Goal: Task Accomplishment & Management: Complete application form

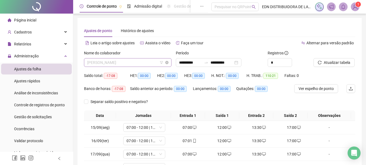
click at [127, 63] on span "[PERSON_NAME]" at bounding box center [127, 62] width 81 height 8
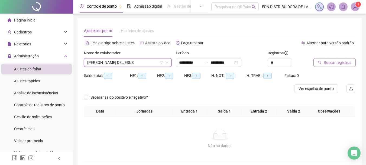
click at [340, 62] on span "Buscar registros" at bounding box center [338, 62] width 28 height 6
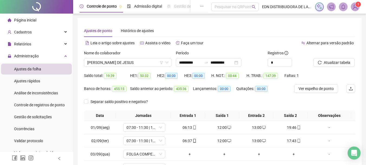
scroll to position [94, 0]
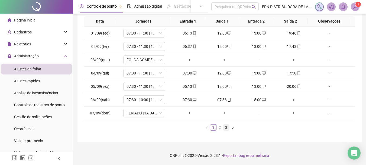
click at [227, 126] on link "3" at bounding box center [226, 127] width 6 height 6
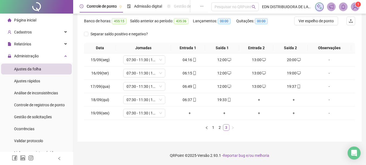
scroll to position [67, 0]
click at [257, 98] on div "+" at bounding box center [259, 100] width 30 height 6
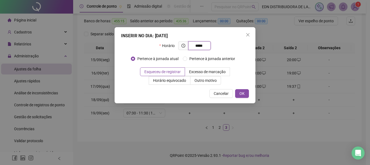
type input "*****"
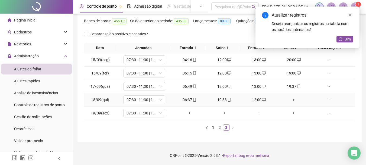
click at [292, 100] on div "+" at bounding box center [294, 100] width 30 height 6
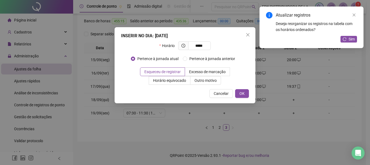
type input "*****"
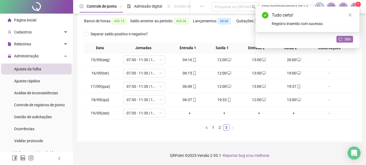
click at [340, 38] on icon "reload" at bounding box center [341, 39] width 4 height 4
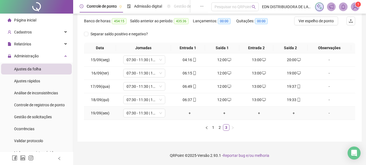
click at [188, 113] on div "+" at bounding box center [190, 113] width 30 height 6
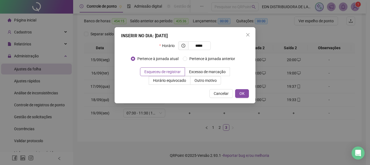
type input "*****"
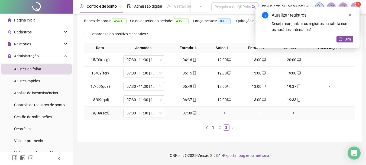
click at [224, 110] on div "+" at bounding box center [224, 113] width 30 height 6
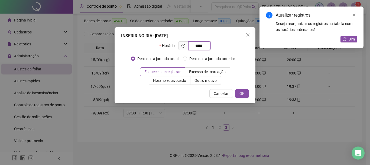
type input "*****"
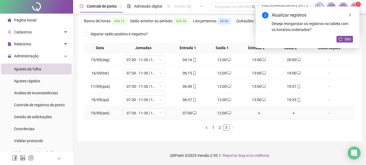
click at [261, 112] on div "+" at bounding box center [259, 113] width 30 height 6
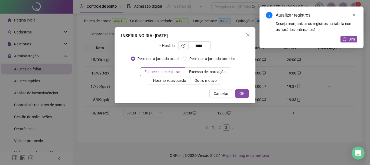
type input "*****"
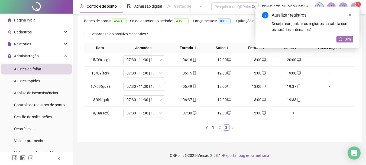
click at [344, 39] on button "Sim" at bounding box center [345, 39] width 17 height 7
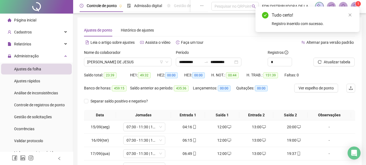
scroll to position [0, 0]
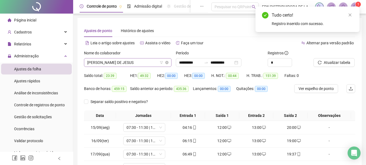
click at [137, 62] on span "[PERSON_NAME] DE JESUS" at bounding box center [127, 62] width 81 height 8
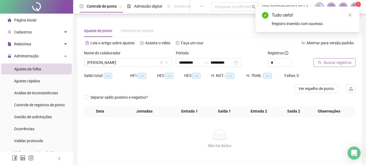
click at [320, 61] on icon "search" at bounding box center [320, 62] width 4 height 4
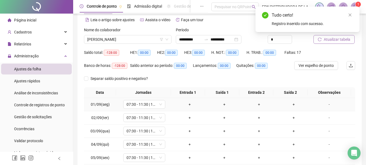
scroll to position [94, 0]
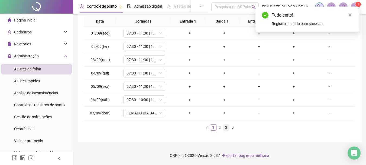
click at [226, 128] on link "3" at bounding box center [226, 127] width 6 height 6
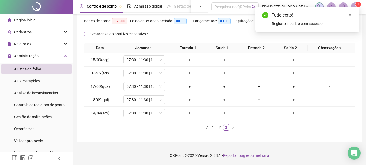
scroll to position [0, 0]
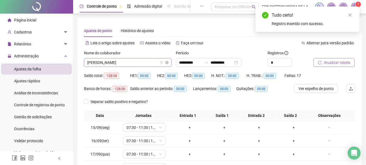
click at [126, 64] on span "[PERSON_NAME]" at bounding box center [127, 62] width 81 height 8
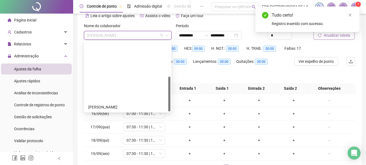
click at [117, 164] on div "[PERSON_NAME]" at bounding box center [127, 168] width 79 height 6
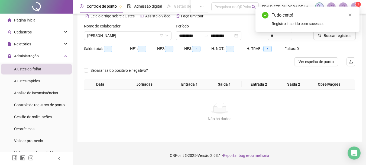
drag, startPoint x: 332, startPoint y: 36, endPoint x: 328, endPoint y: 36, distance: 3.6
click at [332, 36] on span "Buscar registros" at bounding box center [338, 36] width 28 height 6
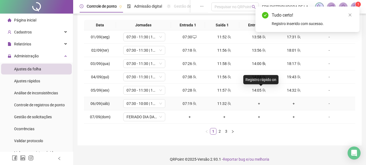
scroll to position [94, 0]
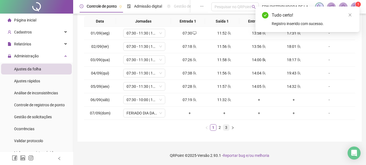
click at [227, 128] on link "3" at bounding box center [226, 127] width 6 height 6
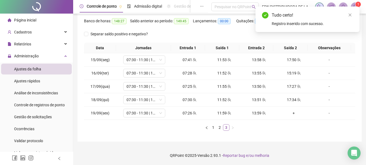
scroll to position [67, 0]
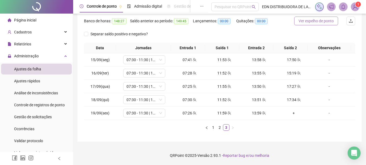
click at [328, 18] on span "Ver espelho de ponto" at bounding box center [316, 21] width 35 height 6
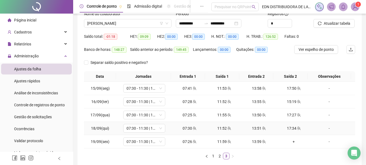
scroll to position [0, 0]
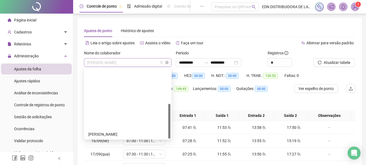
click at [136, 61] on span "[PERSON_NAME]" at bounding box center [127, 62] width 81 height 8
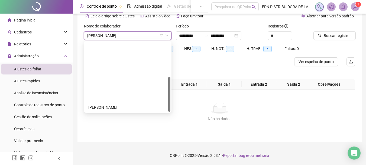
scroll to position [27, 0]
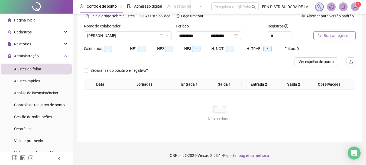
click at [348, 31] on button "Buscar registros" at bounding box center [335, 35] width 42 height 9
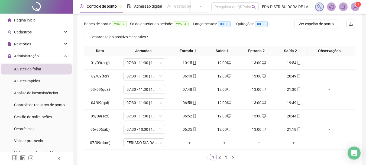
scroll to position [94, 0]
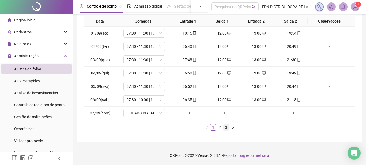
click at [224, 128] on link "3" at bounding box center [226, 127] width 6 height 6
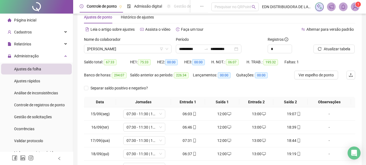
scroll to position [0, 0]
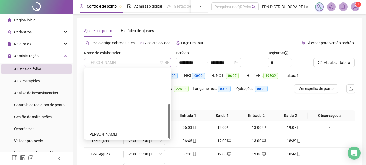
click at [126, 62] on span "[PERSON_NAME]" at bounding box center [127, 62] width 81 height 8
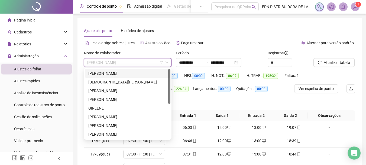
click at [116, 73] on div "[PERSON_NAME]" at bounding box center [127, 73] width 79 height 6
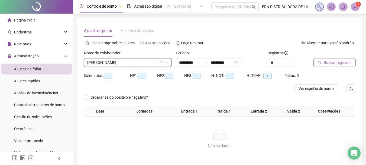
click at [337, 61] on span "Buscar registros" at bounding box center [338, 62] width 28 height 6
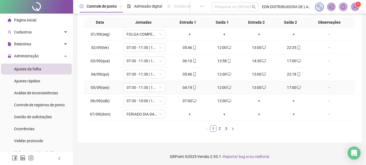
scroll to position [94, 0]
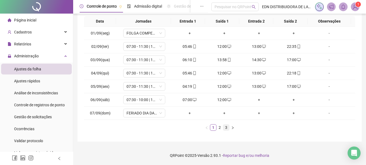
click at [226, 127] on link "3" at bounding box center [226, 127] width 6 height 6
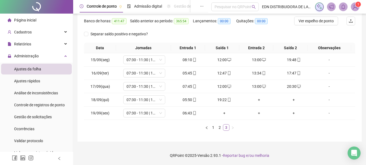
scroll to position [67, 0]
click at [258, 98] on div "+" at bounding box center [259, 100] width 30 height 6
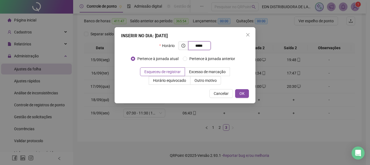
type input "*****"
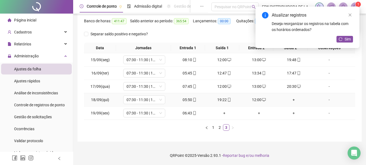
click at [288, 99] on div "+" at bounding box center [294, 100] width 30 height 6
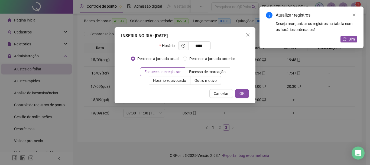
type input "*****"
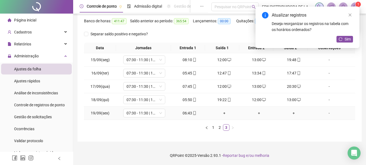
click at [221, 113] on div "+" at bounding box center [224, 113] width 30 height 6
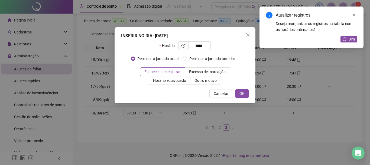
type input "*****"
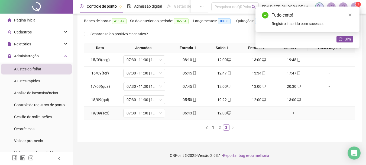
click at [256, 113] on div "+" at bounding box center [259, 113] width 30 height 6
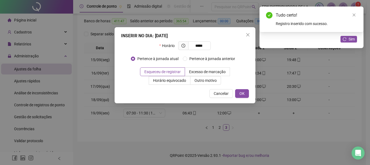
type input "*****"
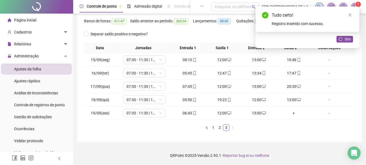
click at [348, 32] on div "Tudo certo! Registro inserido com sucesso." at bounding box center [308, 19] width 104 height 25
click at [346, 38] on span "Sim" at bounding box center [348, 39] width 6 height 6
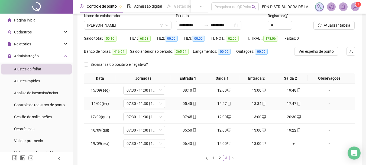
scroll to position [0, 0]
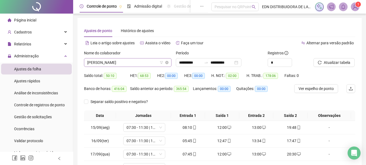
click at [127, 67] on div "Nome do colaborador [PERSON_NAME]" at bounding box center [128, 60] width 92 height 21
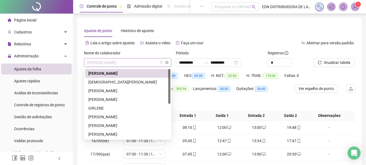
click at [127, 65] on span "[PERSON_NAME]" at bounding box center [127, 62] width 81 height 8
click at [107, 83] on div "[DEMOGRAPHIC_DATA][PERSON_NAME]" at bounding box center [127, 82] width 79 height 6
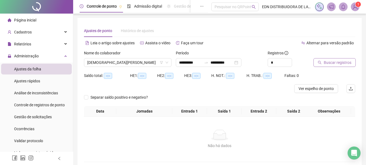
click at [339, 62] on span "Buscar registros" at bounding box center [338, 62] width 28 height 6
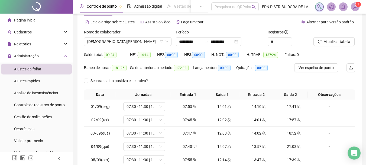
scroll to position [94, 0]
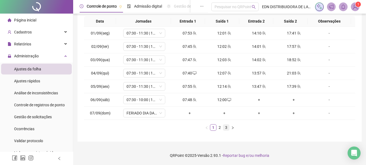
click at [226, 125] on link "3" at bounding box center [226, 127] width 6 height 6
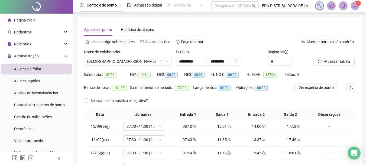
scroll to position [0, 0]
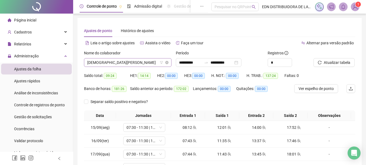
click at [115, 63] on span "[DEMOGRAPHIC_DATA][PERSON_NAME]" at bounding box center [127, 62] width 81 height 8
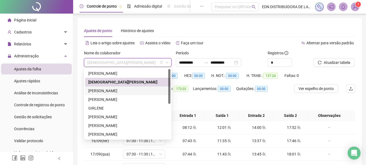
click at [101, 91] on div "[PERSON_NAME]" at bounding box center [127, 91] width 79 height 6
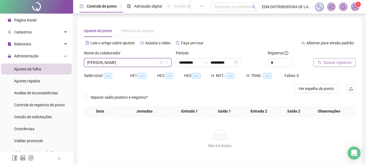
click at [336, 62] on span "Buscar registros" at bounding box center [338, 62] width 28 height 6
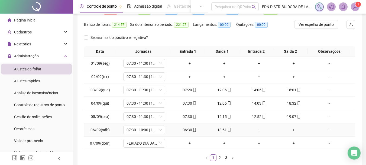
scroll to position [94, 0]
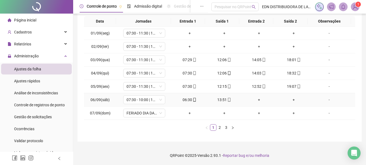
click at [257, 98] on div "+" at bounding box center [259, 100] width 30 height 6
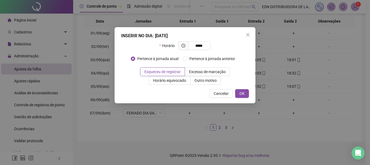
type input "*****"
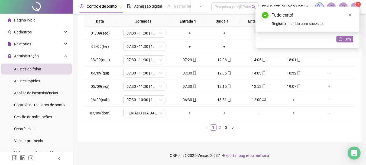
click at [347, 40] on span "Sim" at bounding box center [348, 39] width 6 height 6
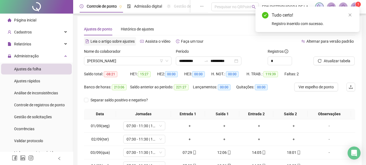
scroll to position [0, 0]
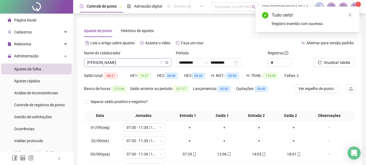
click at [136, 63] on span "[PERSON_NAME]" at bounding box center [127, 62] width 81 height 8
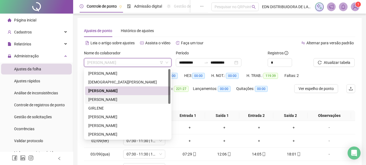
click at [102, 101] on div "[PERSON_NAME]" at bounding box center [127, 99] width 79 height 6
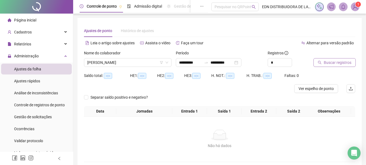
click at [331, 63] on span "Buscar registros" at bounding box center [338, 62] width 28 height 6
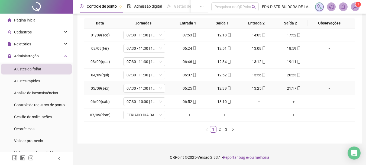
scroll to position [94, 0]
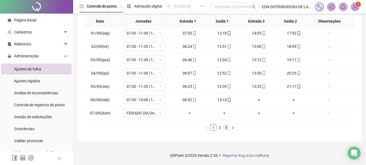
click at [226, 128] on link "3" at bounding box center [226, 127] width 6 height 6
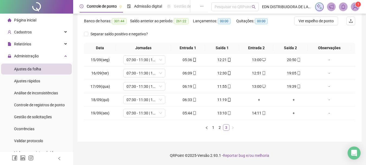
scroll to position [67, 0]
click at [258, 100] on div "+" at bounding box center [259, 100] width 30 height 6
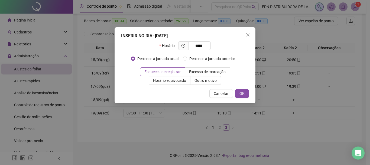
type input "*****"
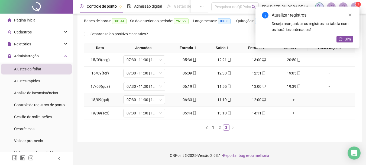
click at [292, 97] on div "+" at bounding box center [294, 100] width 30 height 6
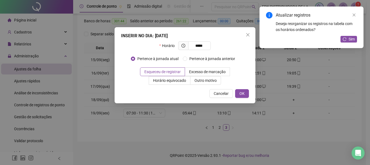
type input "*****"
click at [234, 93] on div "Cancelar OK" at bounding box center [185, 93] width 128 height 9
click at [239, 94] on button "OK" at bounding box center [242, 93] width 14 height 9
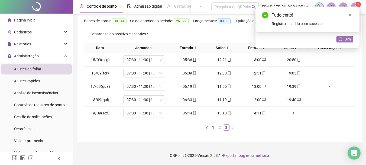
click at [346, 41] on span "Sim" at bounding box center [348, 39] width 6 height 6
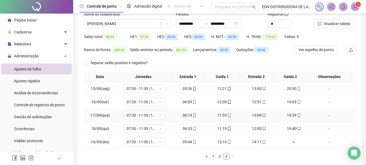
scroll to position [0, 0]
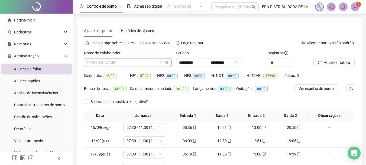
click at [138, 63] on span "[PERSON_NAME]" at bounding box center [127, 62] width 81 height 8
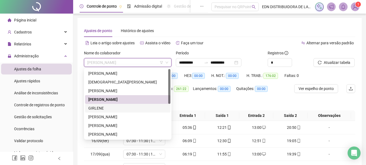
click at [91, 110] on div "GIRLENE" at bounding box center [127, 108] width 79 height 6
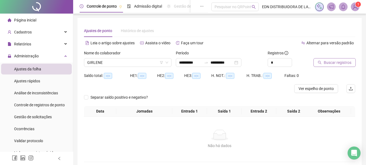
click at [333, 62] on span "Buscar registros" at bounding box center [338, 62] width 28 height 6
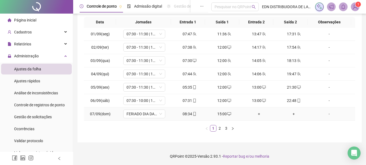
scroll to position [94, 0]
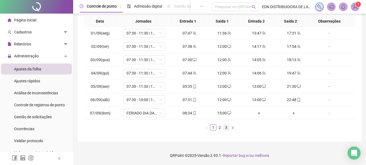
click at [224, 127] on link "3" at bounding box center [226, 127] width 6 height 6
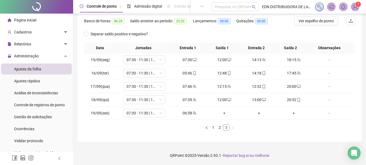
scroll to position [67, 0]
click at [218, 112] on div "+" at bounding box center [224, 113] width 30 height 6
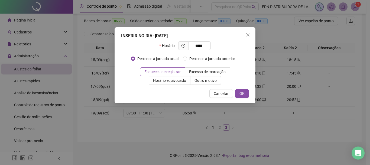
type input "*****"
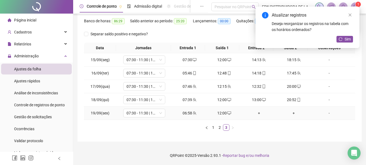
click at [256, 113] on div "+" at bounding box center [259, 113] width 30 height 6
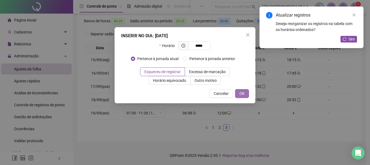
type input "*****"
click at [239, 94] on button "OK" at bounding box center [242, 93] width 14 height 9
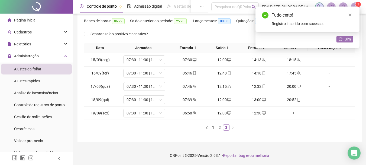
click at [348, 41] on span "Sim" at bounding box center [348, 39] width 6 height 6
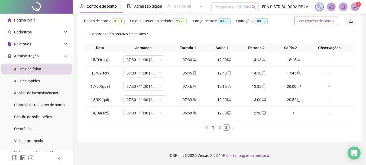
click at [326, 23] on span "Ver espelho de ponto" at bounding box center [316, 21] width 35 height 6
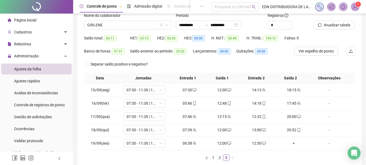
scroll to position [0, 0]
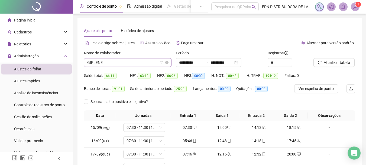
click at [136, 60] on span "GIRLENE" at bounding box center [127, 62] width 81 height 8
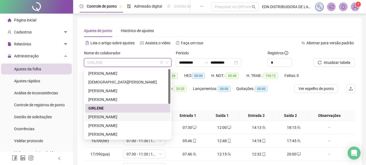
click at [98, 114] on div "[PERSON_NAME]" at bounding box center [127, 117] width 79 height 6
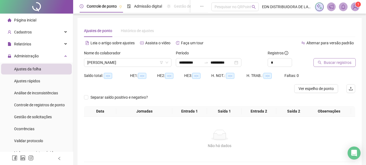
click at [329, 59] on button "Buscar registros" at bounding box center [335, 62] width 42 height 9
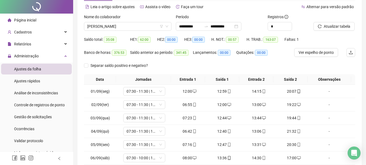
scroll to position [94, 0]
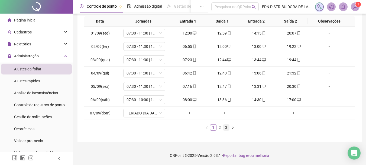
click at [225, 128] on link "3" at bounding box center [226, 127] width 6 height 6
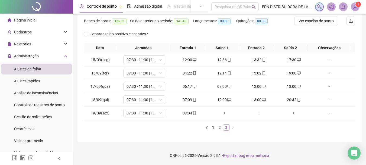
scroll to position [67, 0]
click at [224, 110] on div "+" at bounding box center [224, 113] width 30 height 6
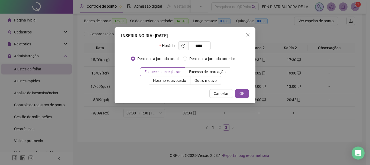
type input "*****"
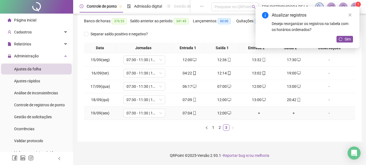
click at [259, 111] on div "+" at bounding box center [259, 113] width 30 height 6
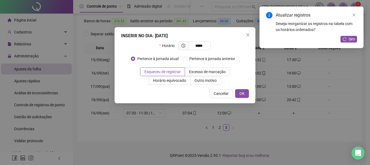
type input "*****"
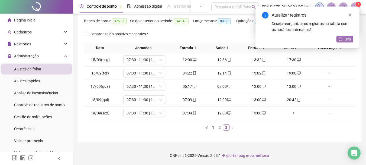
click at [350, 37] on span "Sim" at bounding box center [348, 39] width 6 height 6
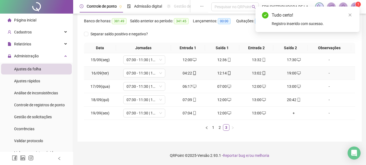
scroll to position [0, 0]
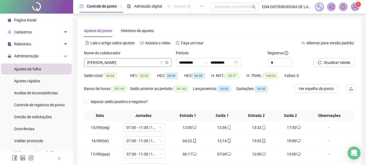
click at [118, 63] on span "[PERSON_NAME]" at bounding box center [127, 62] width 81 height 8
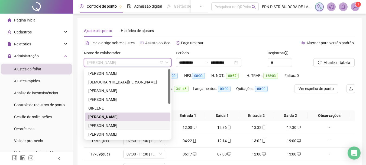
click at [92, 126] on div "[PERSON_NAME]" at bounding box center [127, 125] width 79 height 6
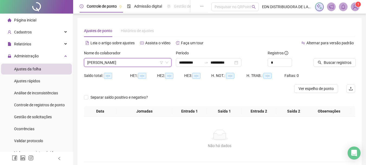
click at [342, 56] on div at bounding box center [328, 54] width 28 height 8
click at [339, 61] on span "Buscar registros" at bounding box center [338, 62] width 28 height 6
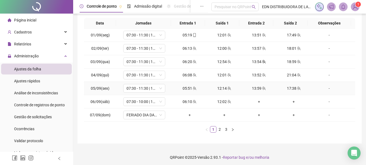
scroll to position [94, 0]
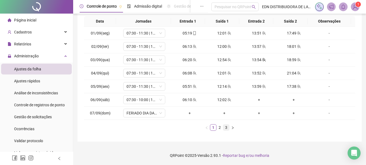
click at [226, 128] on link "3" at bounding box center [226, 127] width 6 height 6
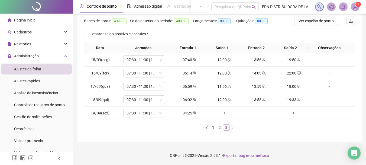
scroll to position [67, 0]
click at [223, 113] on div "+" at bounding box center [224, 113] width 30 height 6
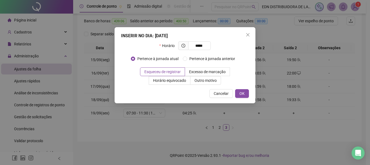
type input "*****"
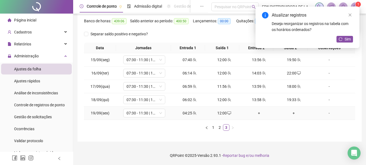
click at [255, 112] on div "+" at bounding box center [259, 113] width 30 height 6
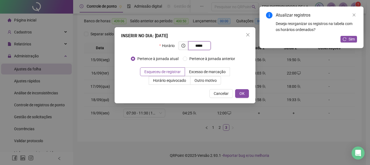
type input "*****"
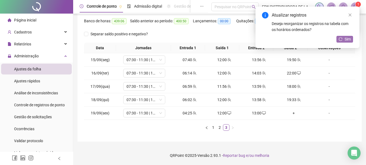
click at [340, 38] on icon "reload" at bounding box center [341, 39] width 4 height 4
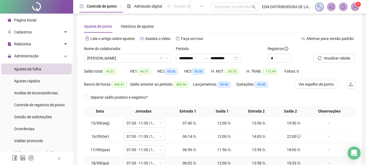
scroll to position [0, 0]
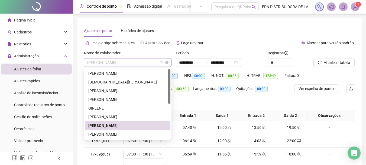
click at [130, 62] on span "[PERSON_NAME]" at bounding box center [127, 62] width 81 height 8
click at [110, 134] on div "[PERSON_NAME]" at bounding box center [127, 134] width 79 height 6
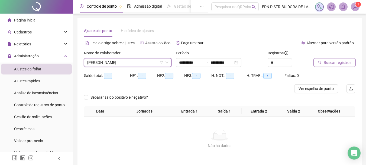
click at [330, 66] on button "Buscar registros" at bounding box center [335, 62] width 42 height 9
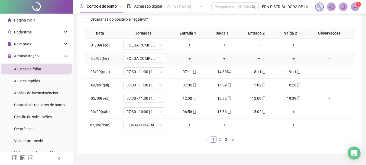
scroll to position [94, 0]
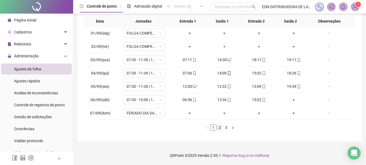
click at [220, 128] on link "2" at bounding box center [220, 127] width 6 height 6
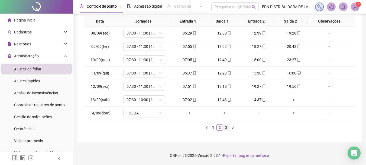
click at [228, 126] on link "3" at bounding box center [226, 127] width 6 height 6
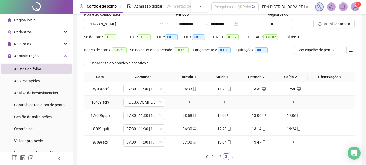
scroll to position [0, 0]
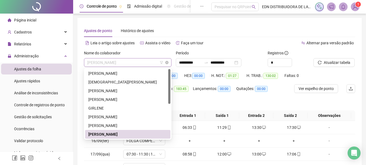
click at [131, 64] on span "[PERSON_NAME]" at bounding box center [127, 62] width 81 height 8
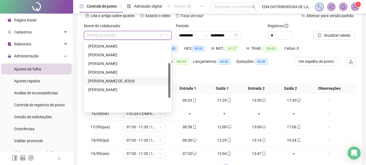
scroll to position [42, 0]
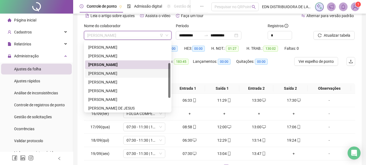
click at [99, 73] on div "[PERSON_NAME]" at bounding box center [127, 73] width 79 height 6
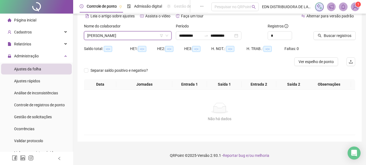
scroll to position [27, 0]
click at [337, 34] on span "Buscar registros" at bounding box center [338, 36] width 28 height 6
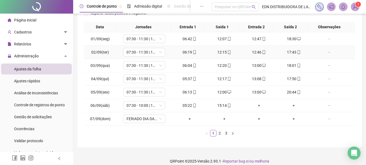
scroll to position [94, 0]
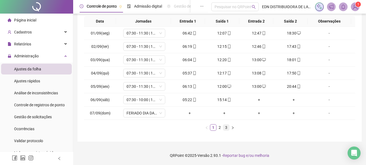
click at [226, 126] on link "3" at bounding box center [226, 127] width 6 height 6
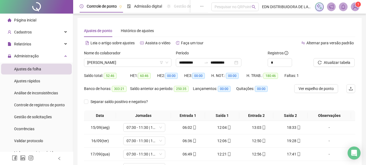
scroll to position [67, 0]
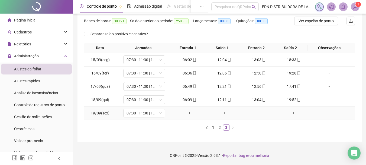
click at [223, 112] on div "+" at bounding box center [224, 113] width 30 height 6
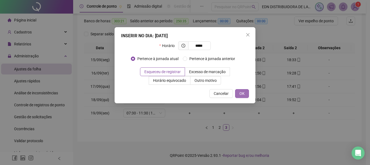
type input "*****"
click at [244, 91] on span "OK" at bounding box center [242, 93] width 5 height 6
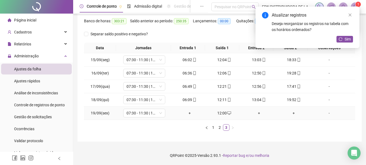
click at [258, 113] on div "+" at bounding box center [259, 113] width 30 height 6
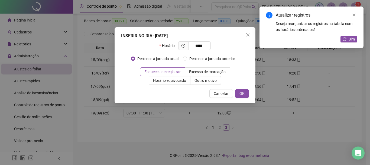
type input "*****"
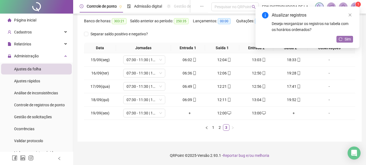
click at [346, 38] on span "Sim" at bounding box center [348, 39] width 6 height 6
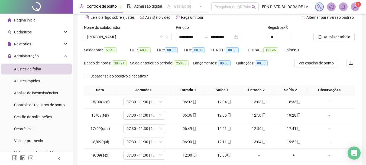
scroll to position [0, 0]
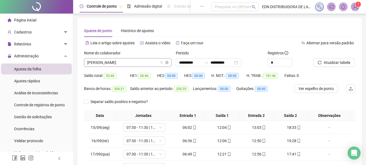
click at [115, 60] on span "[PERSON_NAME]" at bounding box center [127, 62] width 81 height 8
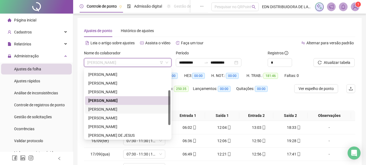
click at [112, 107] on div "[PERSON_NAME]" at bounding box center [127, 109] width 79 height 6
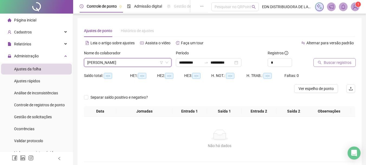
click at [339, 63] on span "Buscar registros" at bounding box center [338, 62] width 28 height 6
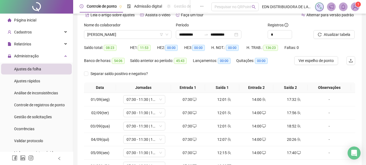
scroll to position [94, 0]
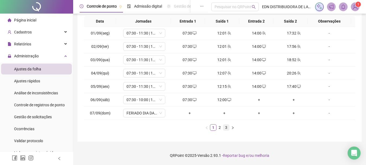
click at [229, 127] on link "3" at bounding box center [226, 127] width 6 height 6
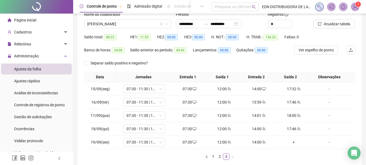
scroll to position [0, 0]
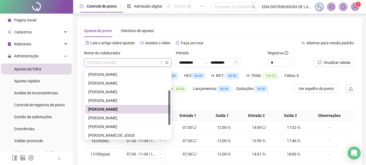
click at [115, 62] on span "[PERSON_NAME]" at bounding box center [127, 62] width 81 height 8
click at [105, 117] on div "[PERSON_NAME]" at bounding box center [127, 118] width 79 height 6
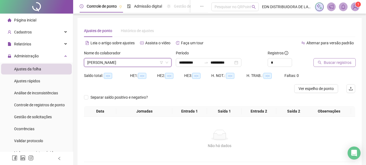
click at [327, 58] on button "Buscar registros" at bounding box center [335, 62] width 42 height 9
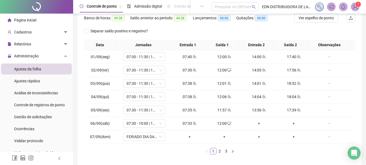
scroll to position [94, 0]
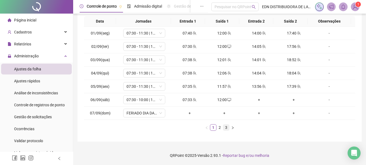
click at [226, 129] on link "3" at bounding box center [226, 127] width 6 height 6
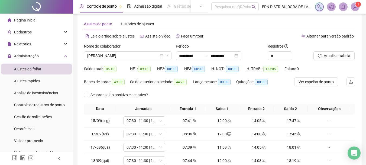
scroll to position [0, 0]
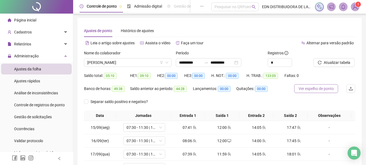
click at [315, 90] on span "Ver espelho de ponto" at bounding box center [316, 88] width 35 height 6
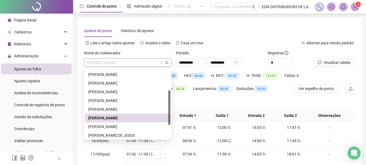
click at [112, 62] on span "[PERSON_NAME]" at bounding box center [127, 62] width 81 height 8
click at [107, 100] on div "[PERSON_NAME]" at bounding box center [127, 100] width 79 height 6
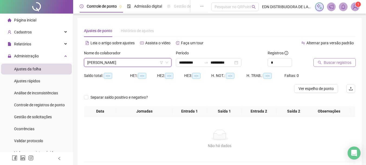
click at [335, 64] on span "Buscar registros" at bounding box center [338, 62] width 28 height 6
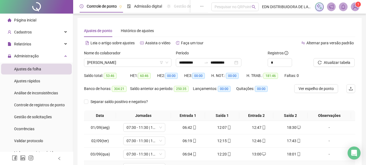
scroll to position [94, 0]
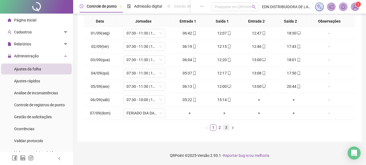
click at [227, 126] on link "3" at bounding box center [226, 127] width 6 height 6
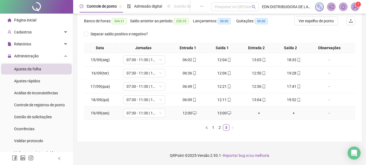
click at [253, 112] on div "+" at bounding box center [259, 113] width 30 height 6
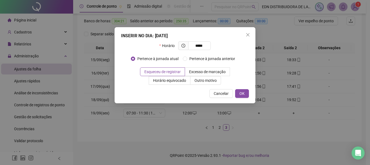
type input "*****"
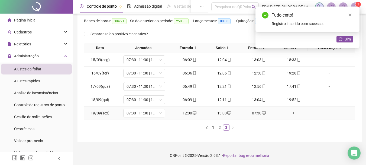
click at [291, 113] on div "+" at bounding box center [294, 113] width 30 height 6
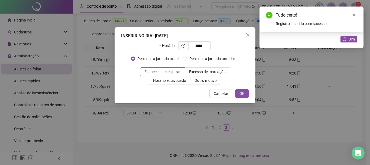
type input "*****"
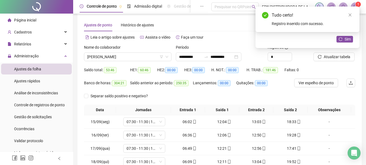
scroll to position [0, 0]
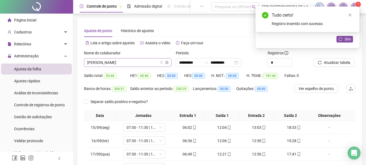
click at [126, 65] on span "[PERSON_NAME]" at bounding box center [127, 62] width 81 height 8
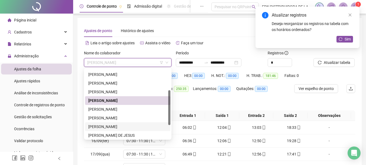
click at [103, 126] on div "[PERSON_NAME]" at bounding box center [127, 126] width 79 height 6
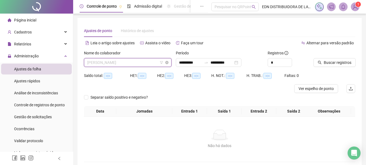
click at [112, 65] on span "[PERSON_NAME]" at bounding box center [127, 62] width 81 height 8
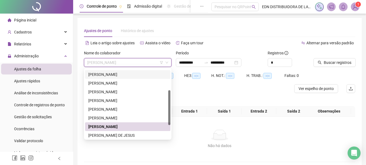
scroll to position [69, 0]
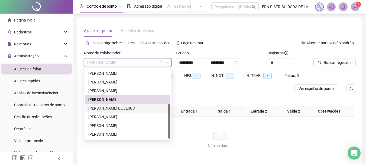
click at [112, 106] on div "[PERSON_NAME] DE JESUS" at bounding box center [127, 108] width 79 height 6
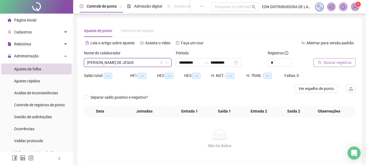
click at [336, 62] on span "Buscar registros" at bounding box center [338, 62] width 28 height 6
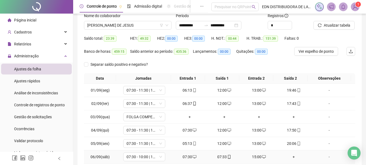
scroll to position [94, 0]
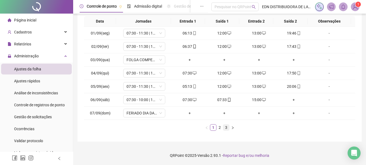
click at [225, 126] on link "3" at bounding box center [226, 127] width 6 height 6
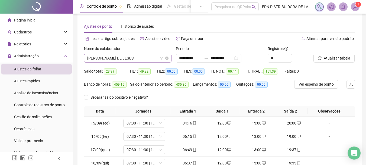
scroll to position [0, 0]
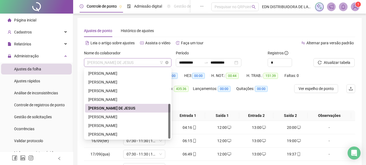
click at [99, 60] on span "[PERSON_NAME] DE JESUS" at bounding box center [127, 62] width 81 height 8
click at [95, 117] on div "[PERSON_NAME]" at bounding box center [127, 117] width 79 height 6
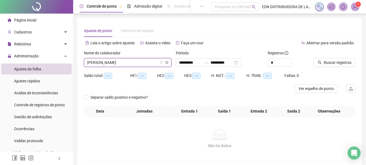
click at [121, 62] on span "[PERSON_NAME]" at bounding box center [127, 62] width 81 height 8
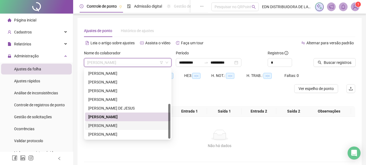
click at [110, 124] on div "[PERSON_NAME]" at bounding box center [127, 125] width 79 height 6
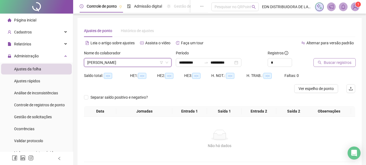
click at [336, 60] on span "Buscar registros" at bounding box center [338, 62] width 28 height 6
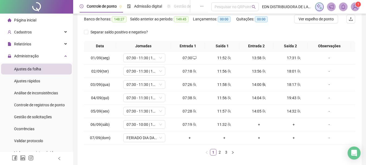
scroll to position [94, 0]
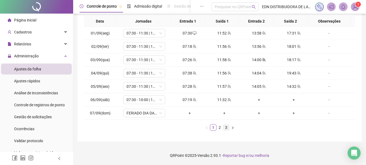
click at [226, 125] on link "3" at bounding box center [226, 127] width 6 height 6
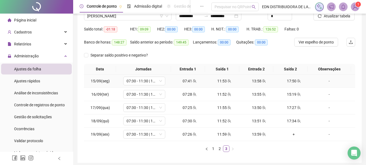
scroll to position [13, 0]
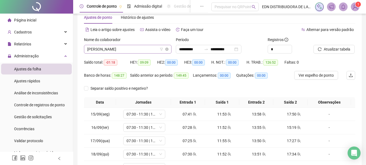
click at [128, 53] on span "[PERSON_NAME]" at bounding box center [127, 49] width 81 height 8
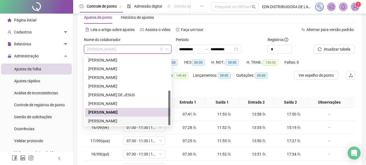
click at [99, 121] on div "[PERSON_NAME]" at bounding box center [127, 121] width 79 height 6
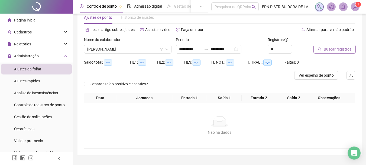
click at [340, 50] on span "Buscar registros" at bounding box center [338, 49] width 28 height 6
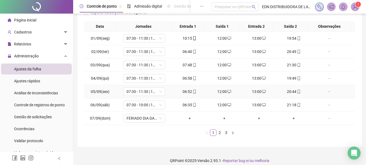
scroll to position [94, 0]
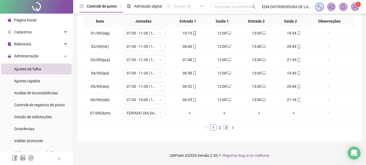
click at [227, 128] on link "3" at bounding box center [226, 127] width 6 height 6
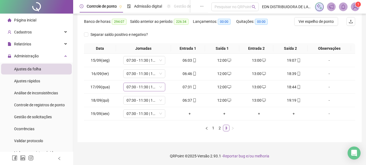
scroll to position [67, 0]
drag, startPoint x: 218, startPoint y: 107, endPoint x: 223, endPoint y: 114, distance: 8.9
click at [220, 112] on td "+" at bounding box center [224, 112] width 35 height 13
click at [223, 114] on div "+" at bounding box center [224, 113] width 30 height 6
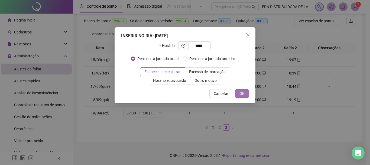
type input "*****"
click at [244, 92] on span "OK" at bounding box center [242, 93] width 5 height 6
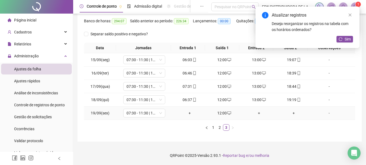
click at [258, 114] on div "+" at bounding box center [259, 113] width 30 height 6
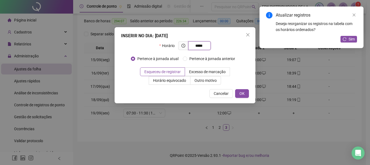
type input "*****"
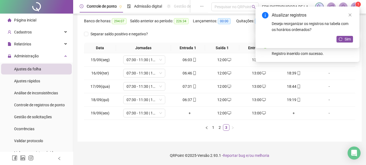
click at [340, 38] on icon "reload" at bounding box center [341, 39] width 4 height 4
